Goal: Information Seeking & Learning: Learn about a topic

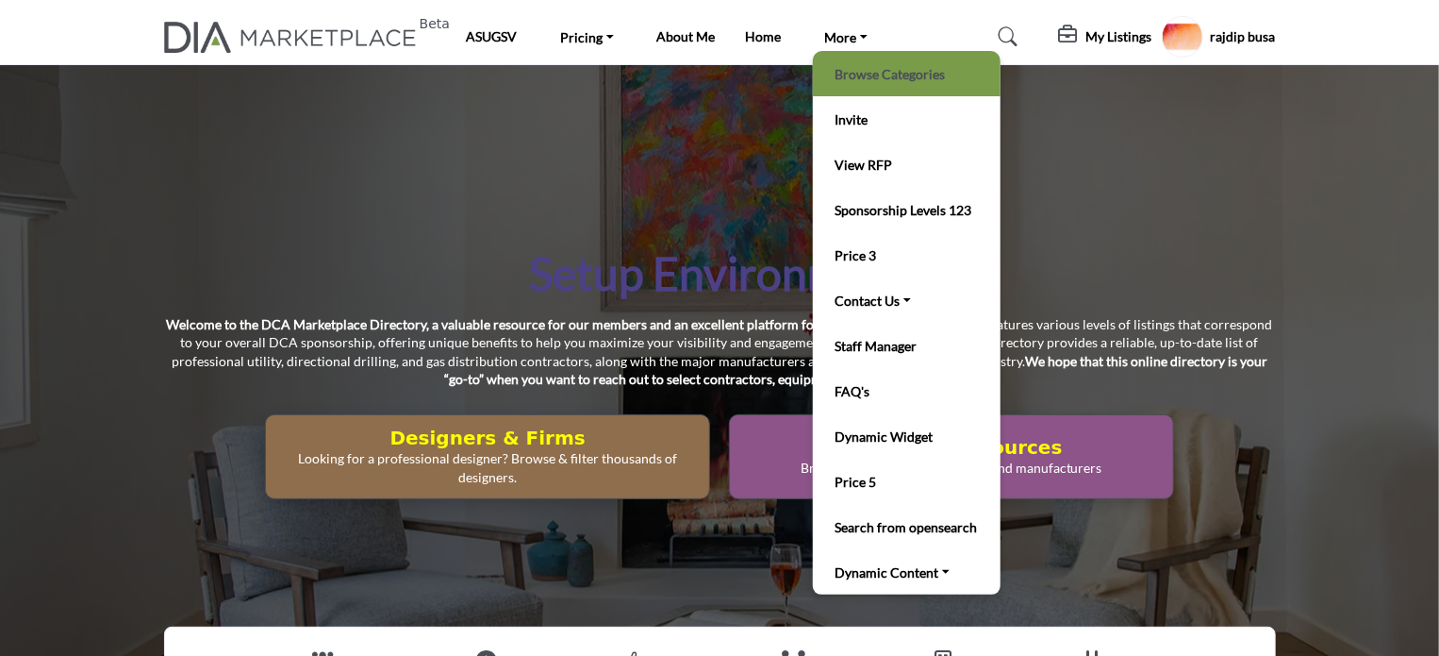
click at [867, 74] on link "Browse Categories" at bounding box center [906, 73] width 169 height 26
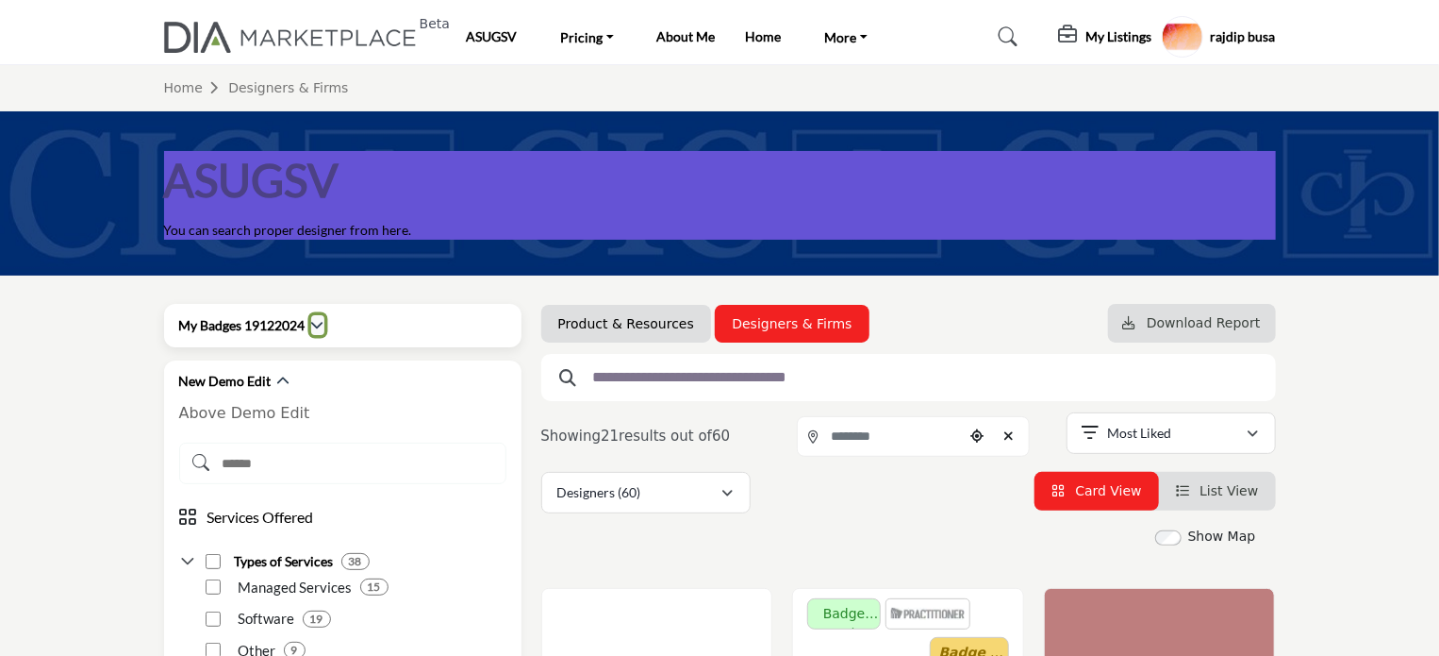
click at [321, 322] on icon "button" at bounding box center [317, 324] width 13 height 13
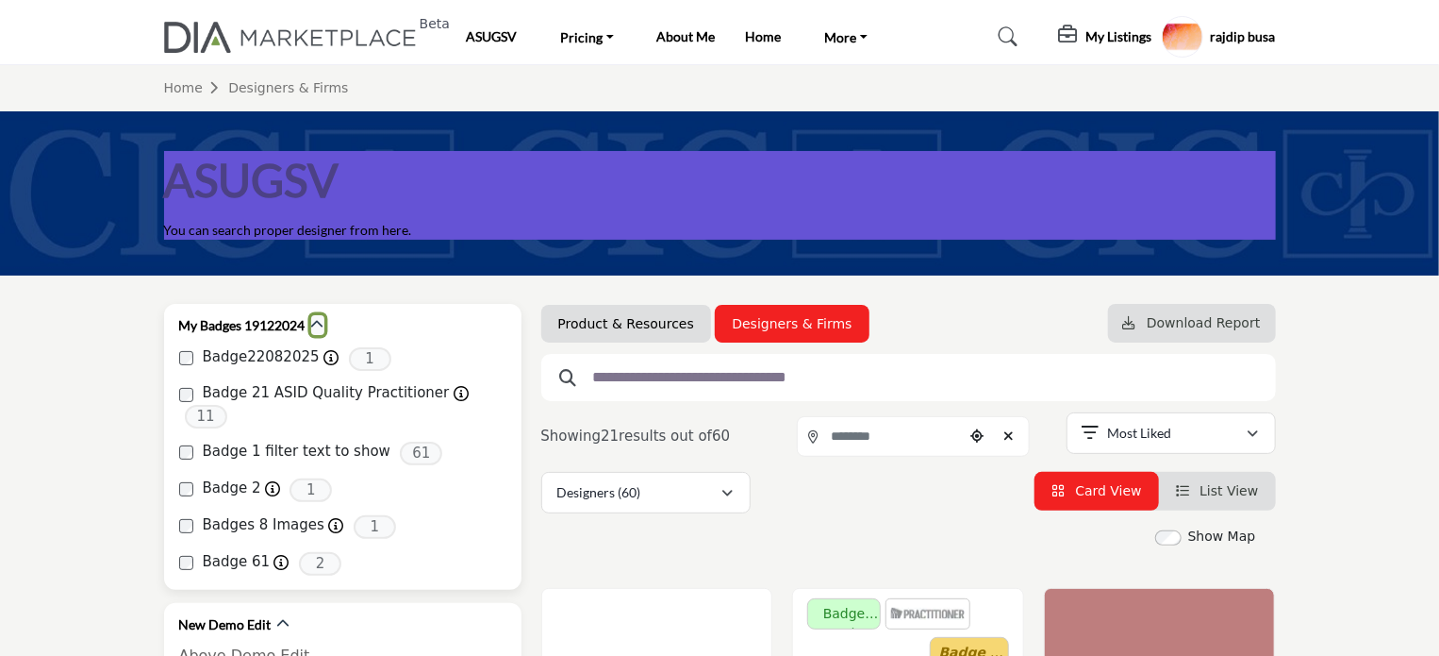
click at [317, 324] on icon "button" at bounding box center [317, 324] width 13 height 13
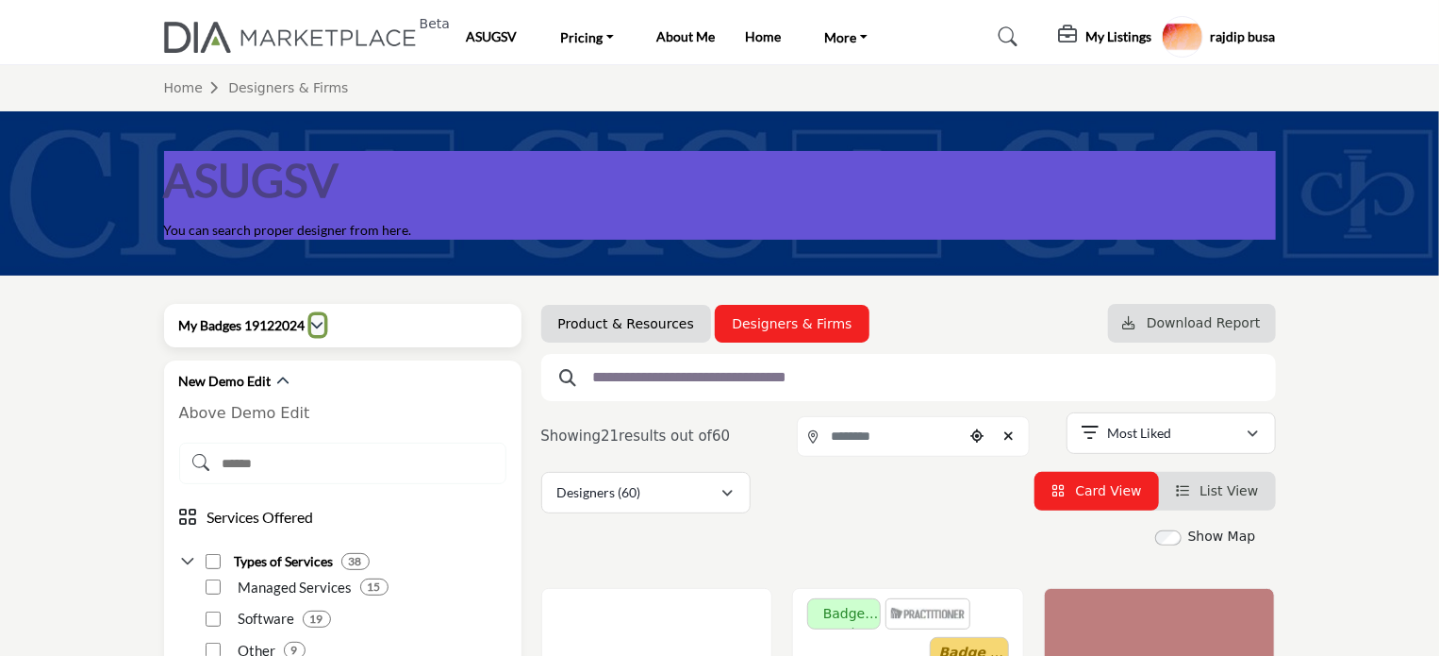
click at [317, 324] on icon "button" at bounding box center [317, 324] width 13 height 13
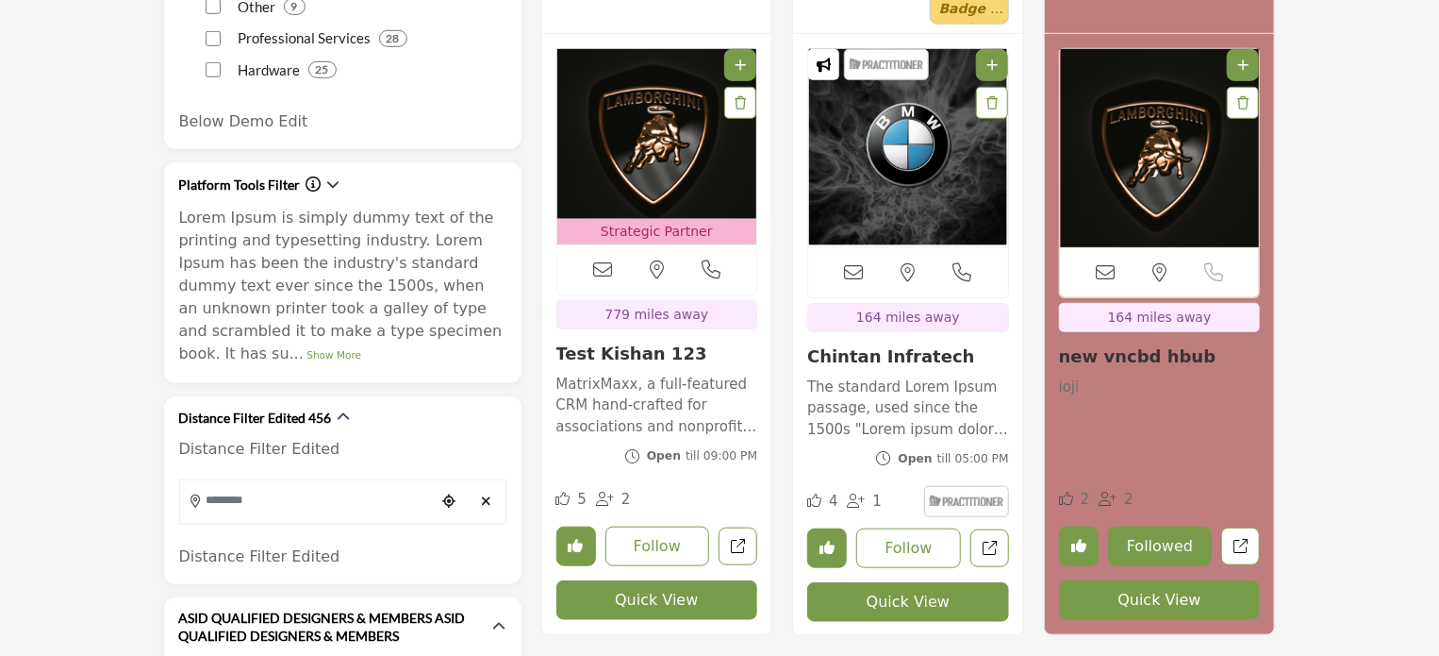
scroll to position [660, 0]
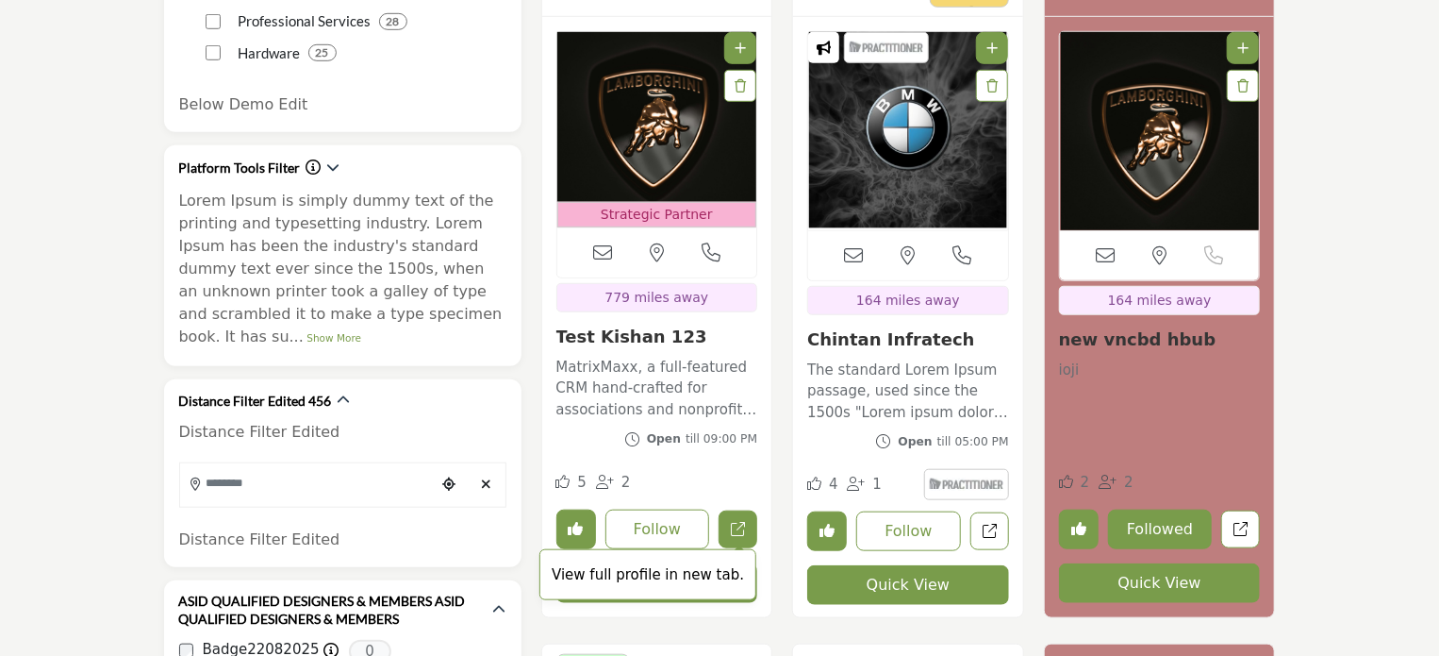
click at [730, 531] on link "View full profile in new tab." at bounding box center [738, 529] width 39 height 39
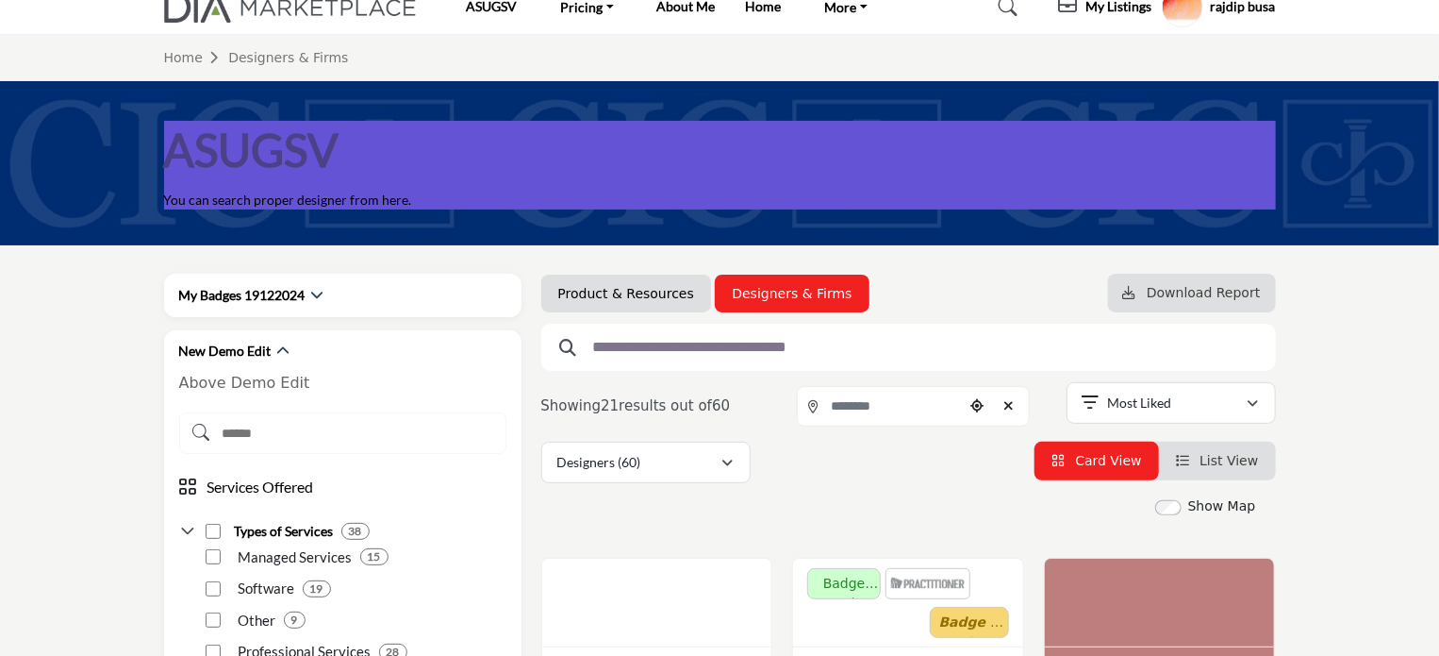
scroll to position [0, 0]
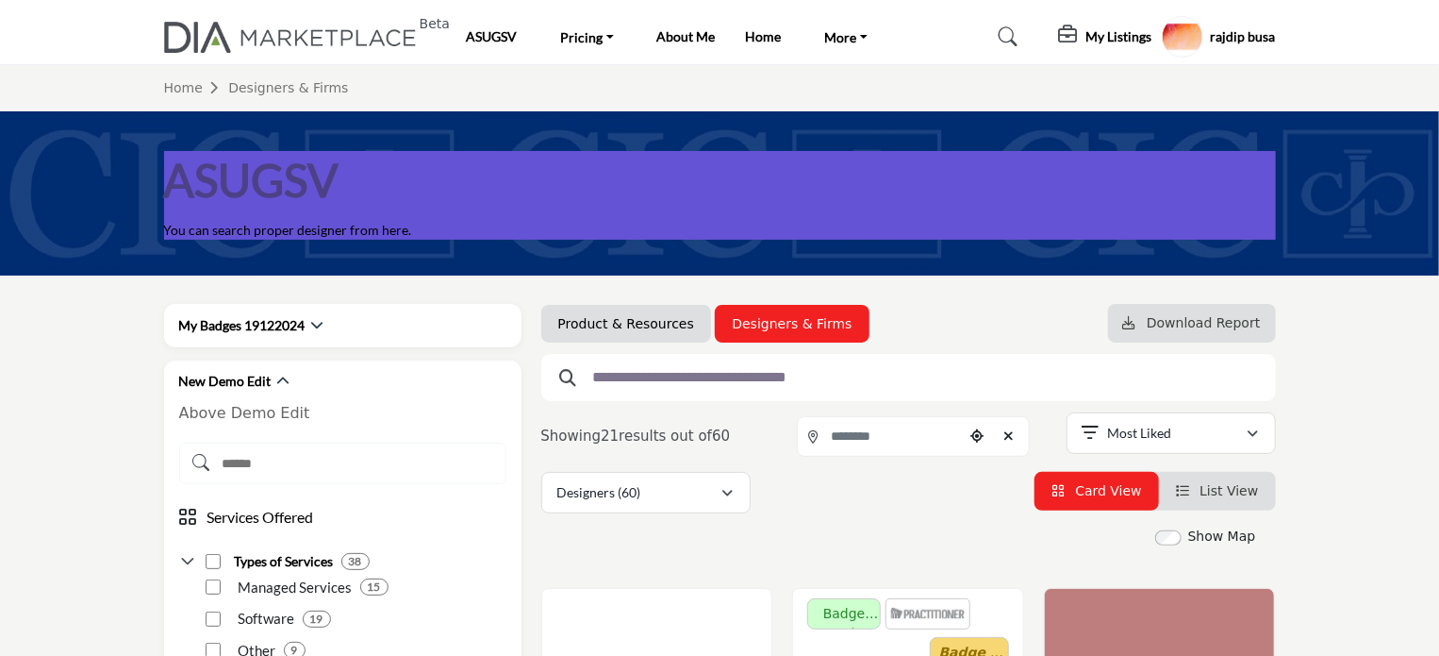
click at [1250, 33] on h5 "rajdip busa" at bounding box center [1243, 36] width 65 height 19
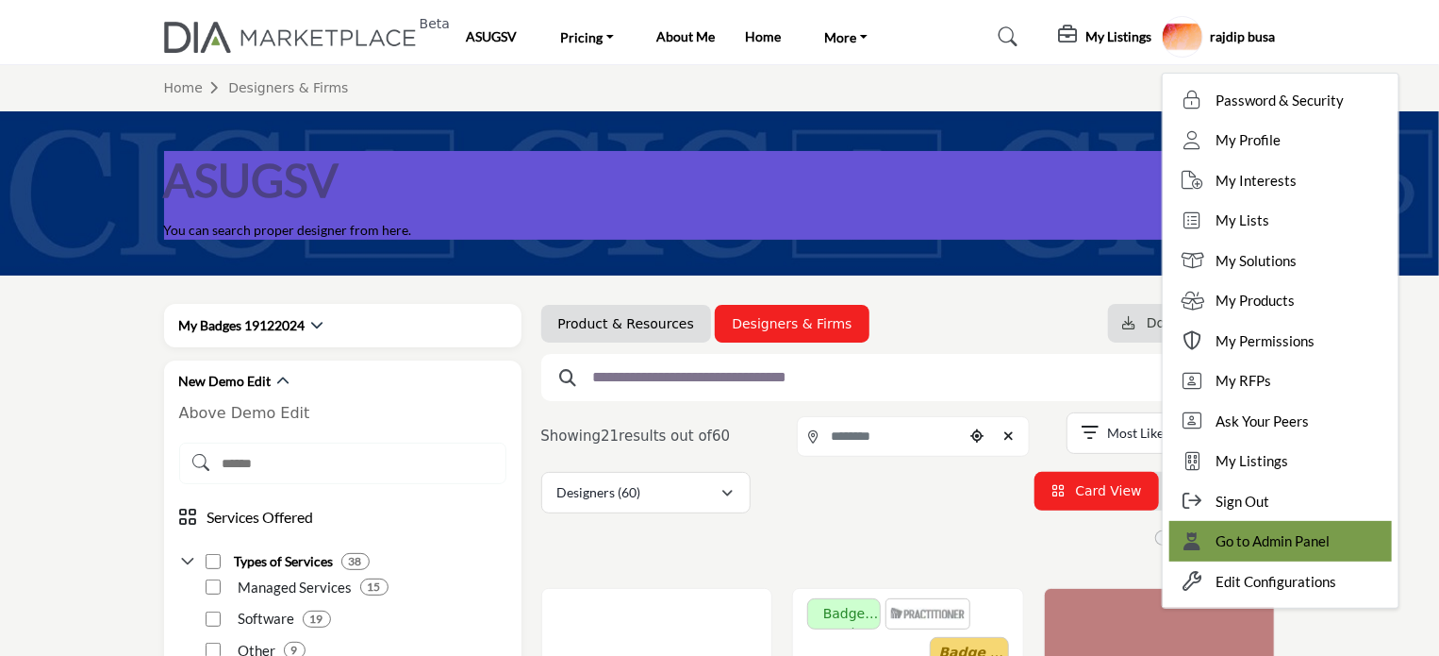
click at [1234, 541] on span "Go to Admin Panel" at bounding box center [1274, 541] width 114 height 22
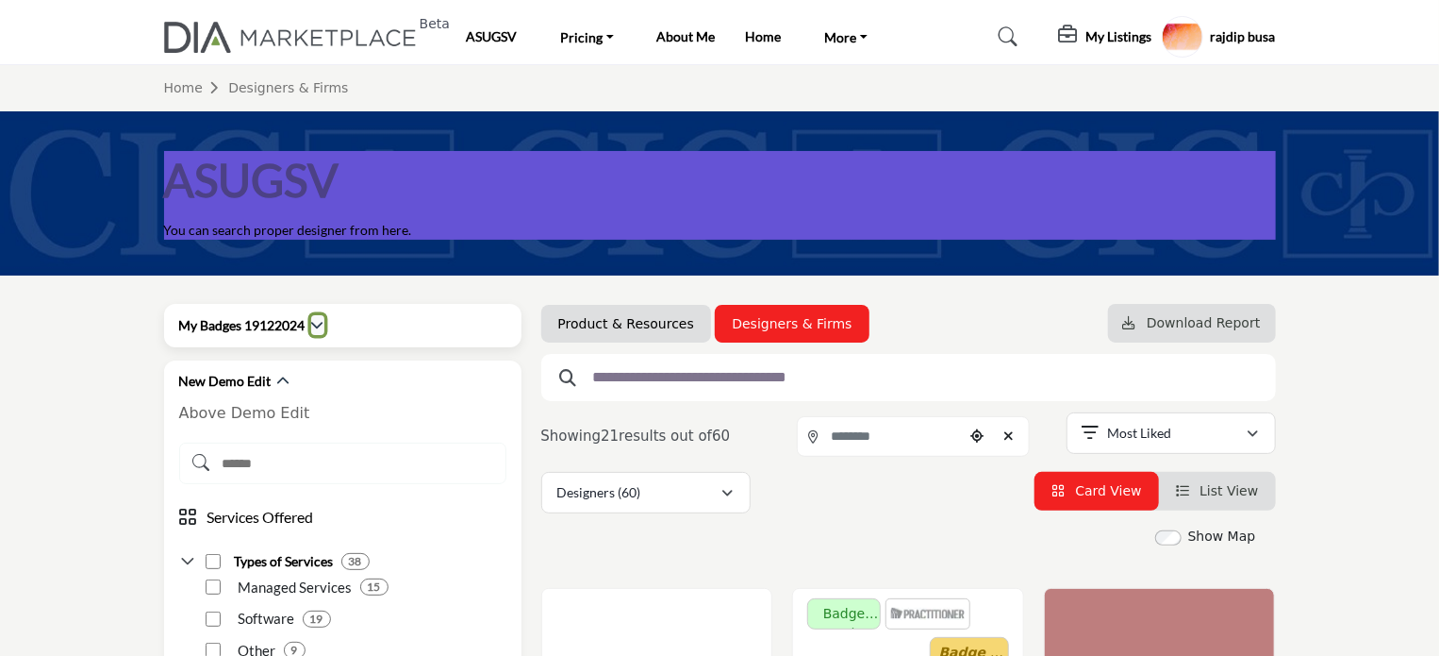
click at [319, 331] on icon "button" at bounding box center [317, 324] width 13 height 13
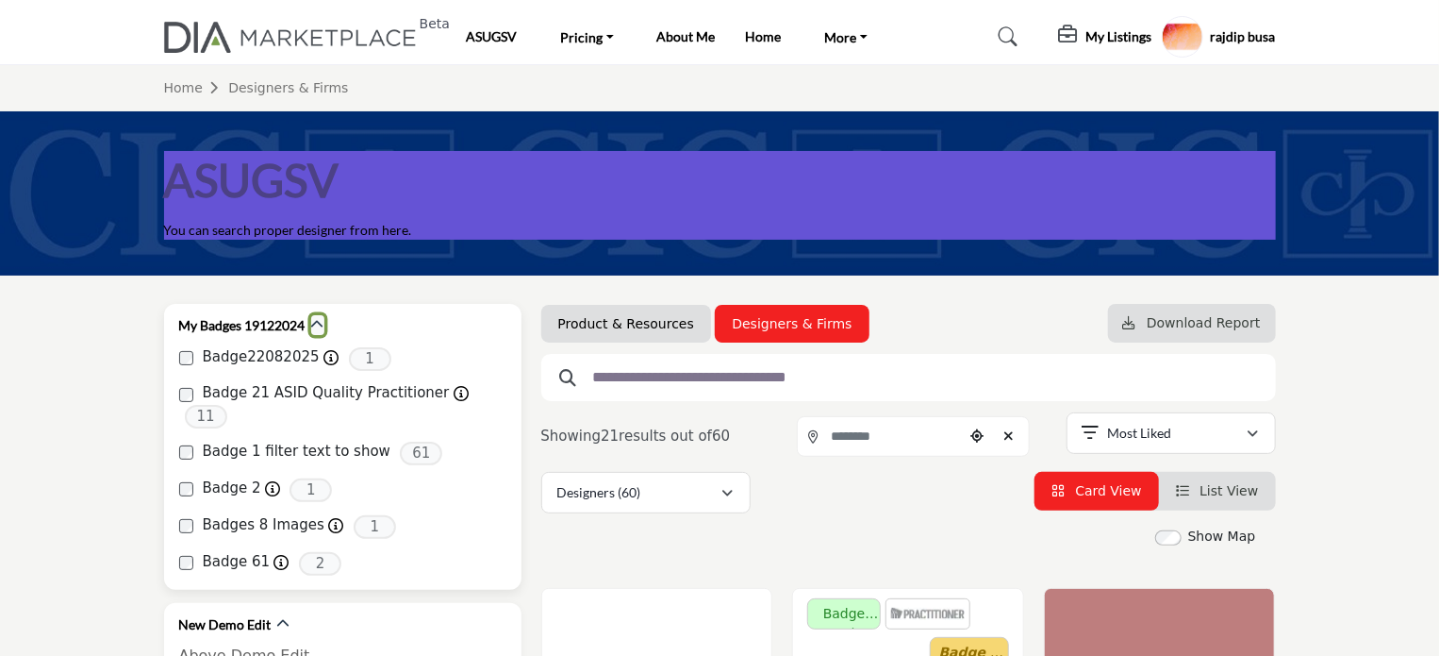
click at [320, 327] on icon "button" at bounding box center [317, 324] width 13 height 13
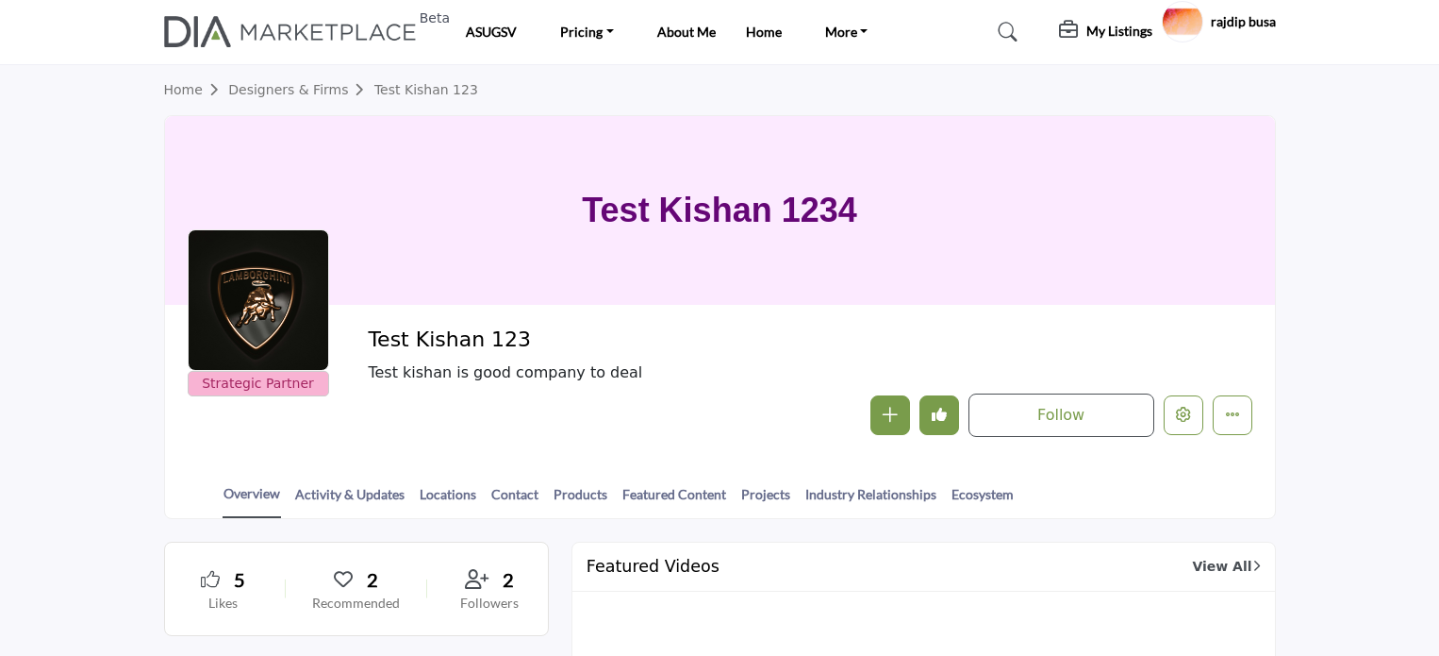
scroll to position [189, 0]
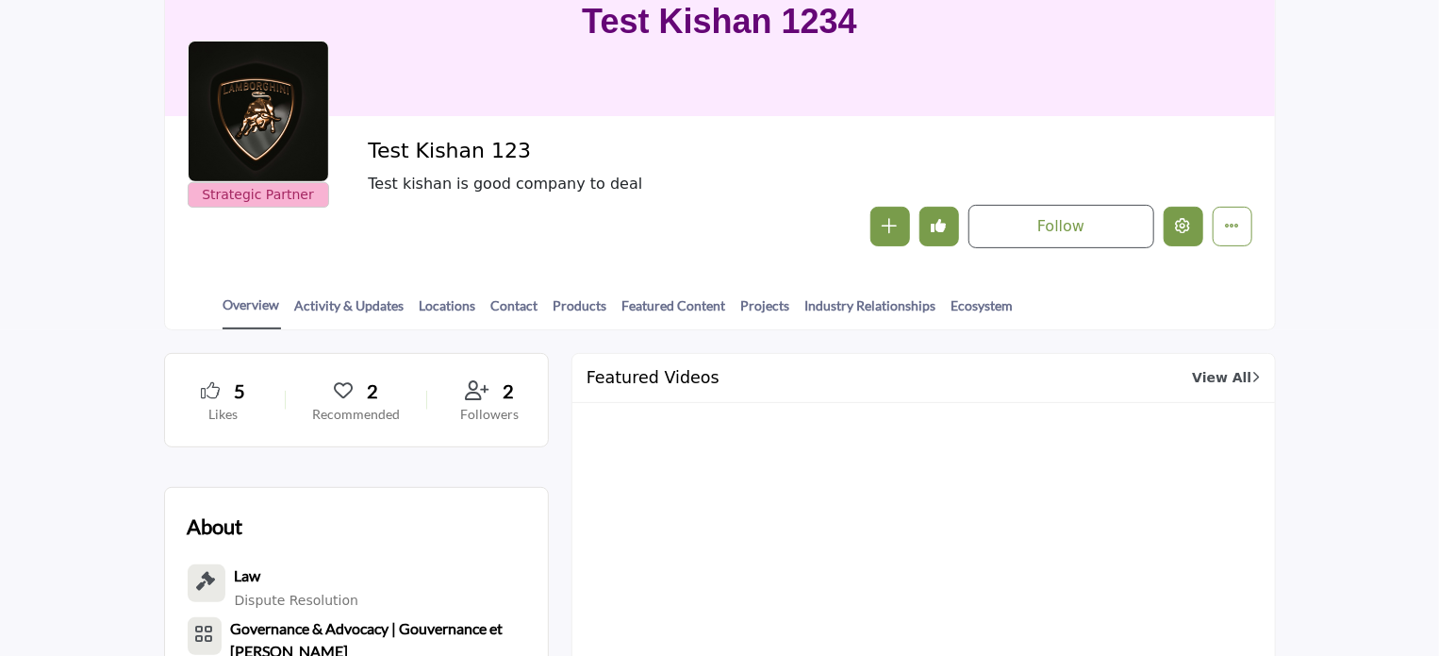
click at [1179, 223] on icon "Edit company" at bounding box center [1183, 225] width 15 height 15
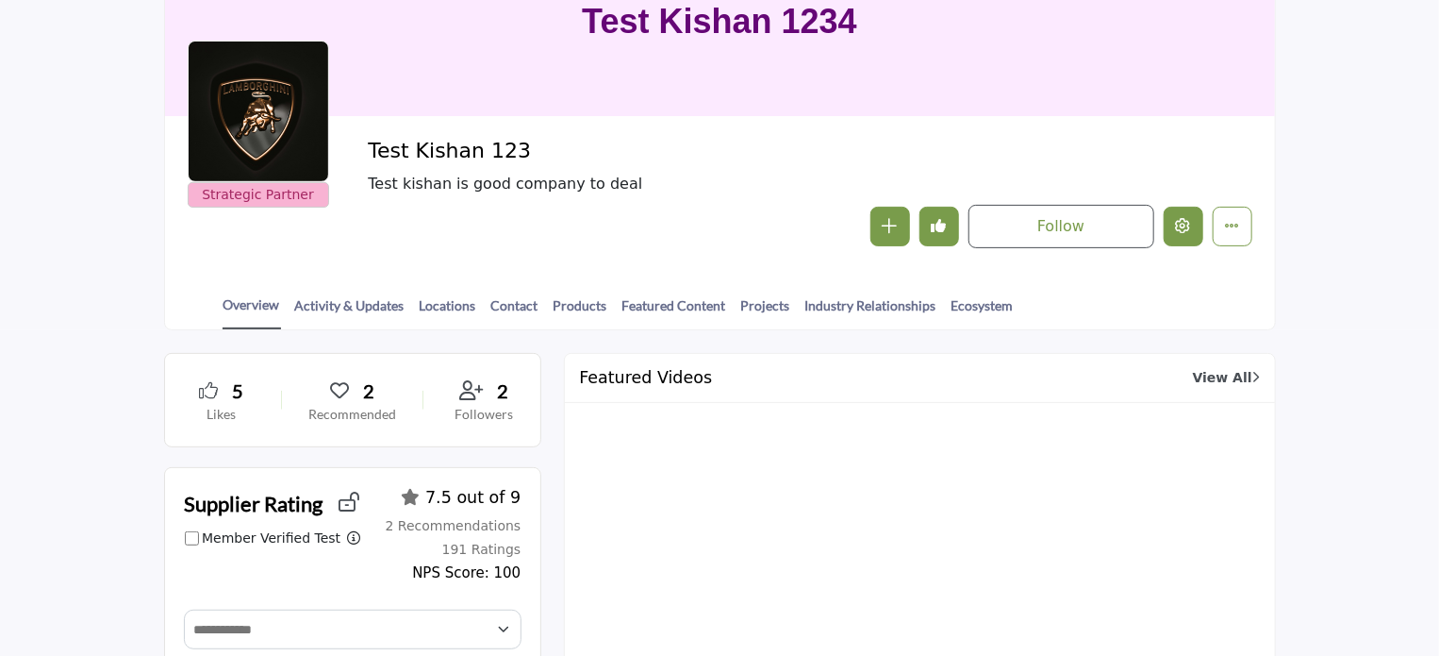
click at [1181, 228] on icon "Edit company" at bounding box center [1183, 225] width 15 height 15
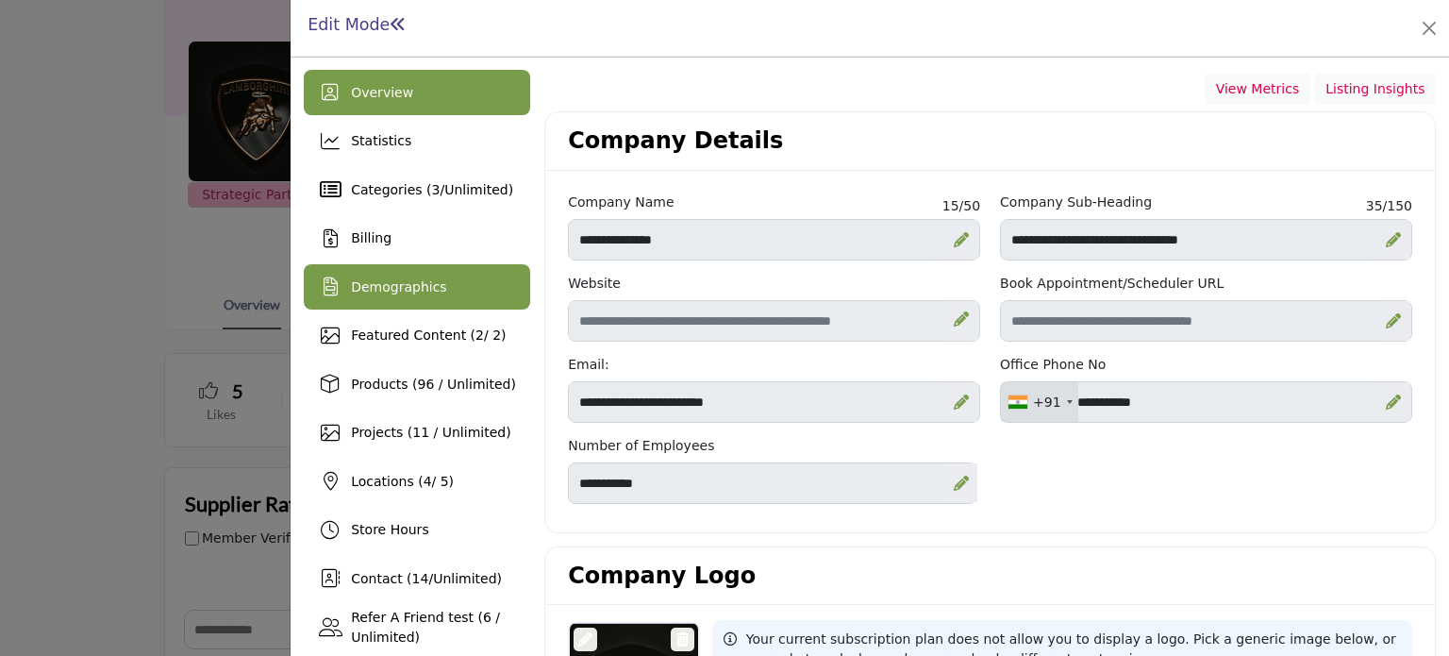
click at [410, 282] on span "Demographics" at bounding box center [398, 286] width 95 height 15
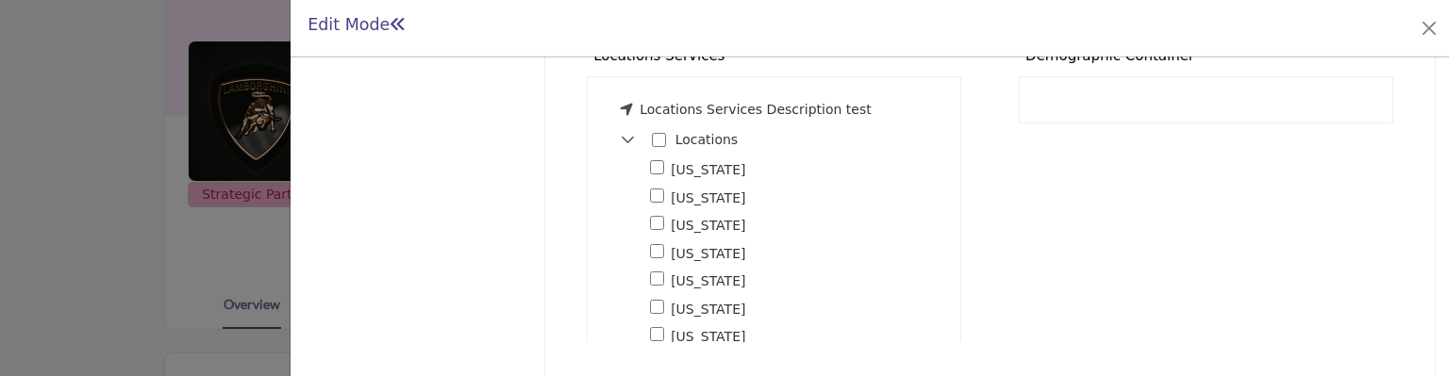
scroll to position [1713, 0]
